Goal: Find specific page/section: Find specific page/section

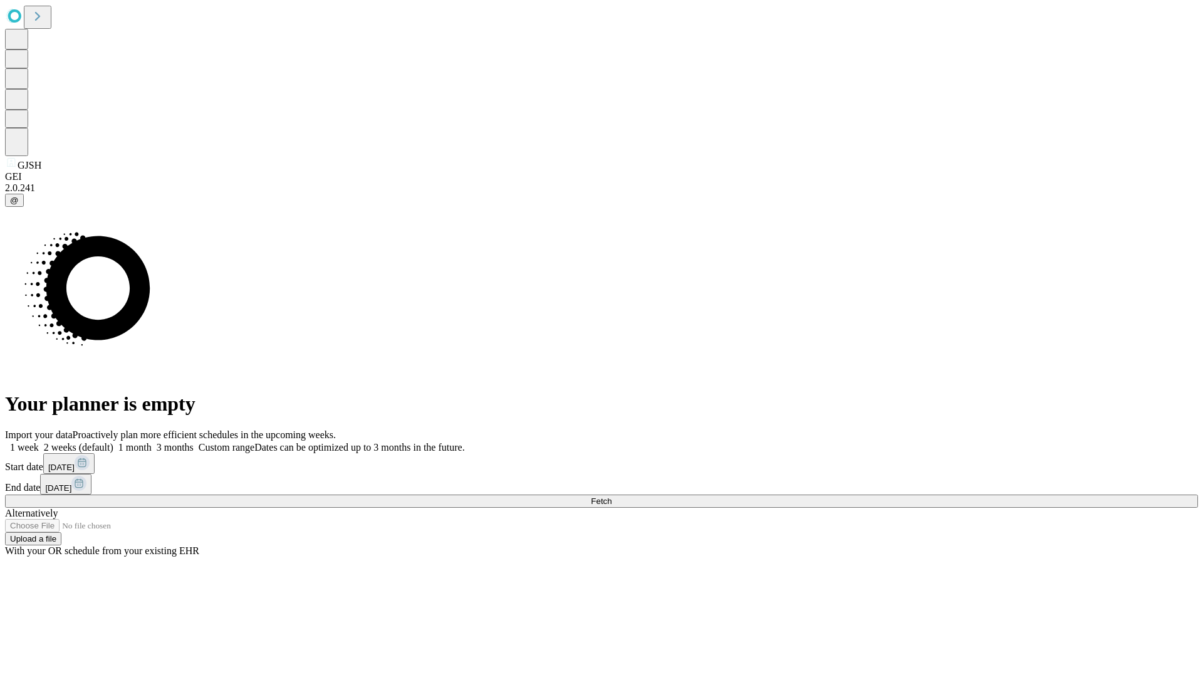
click at [612, 496] on span "Fetch" at bounding box center [601, 500] width 21 height 9
